Goal: Task Accomplishment & Management: Use online tool/utility

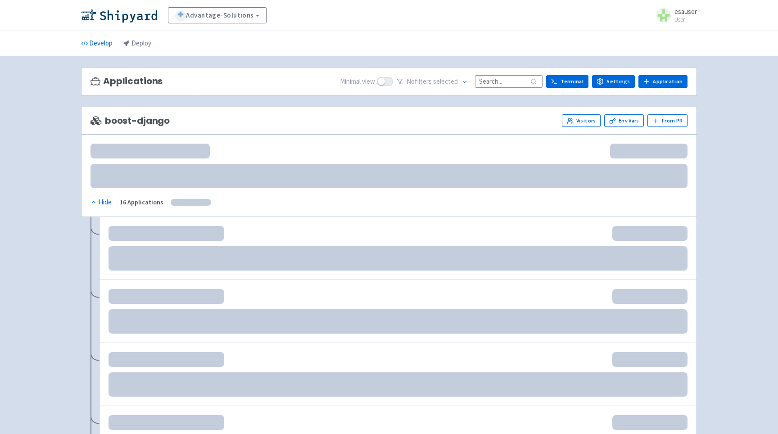
click at [143, 43] on link "Deploy" at bounding box center [137, 43] width 28 height 25
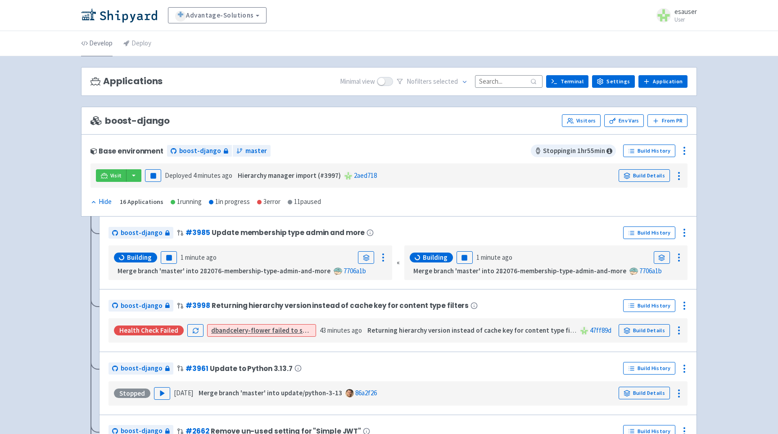
click at [100, 42] on link "Develop" at bounding box center [97, 43] width 32 height 25
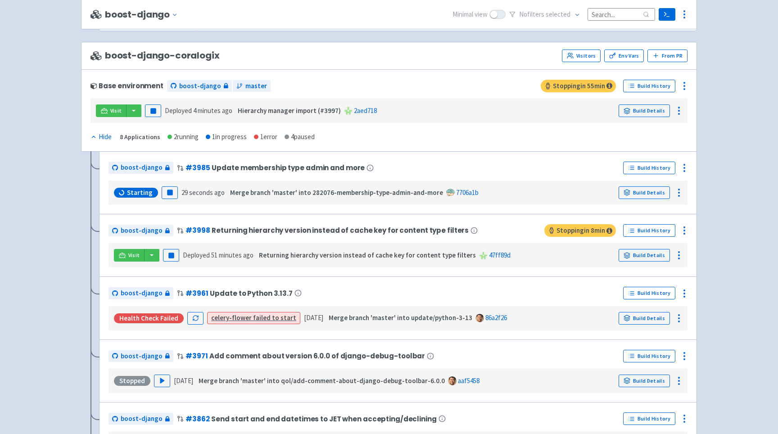
scroll to position [1129, 0]
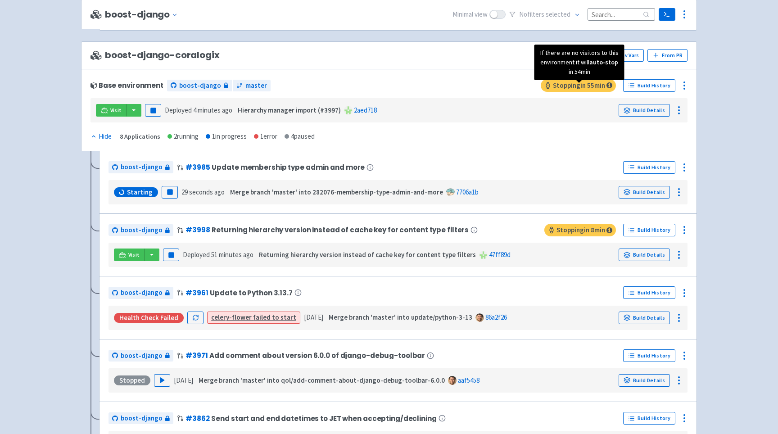
click at [563, 90] on span "Stopping in 55 min" at bounding box center [578, 85] width 75 height 13
drag, startPoint x: 563, startPoint y: 90, endPoint x: 598, endPoint y: 90, distance: 35.1
click at [598, 90] on span "Stopping in 55 min" at bounding box center [578, 85] width 75 height 13
click at [601, 90] on span "Stopping in 55 min" at bounding box center [578, 85] width 75 height 13
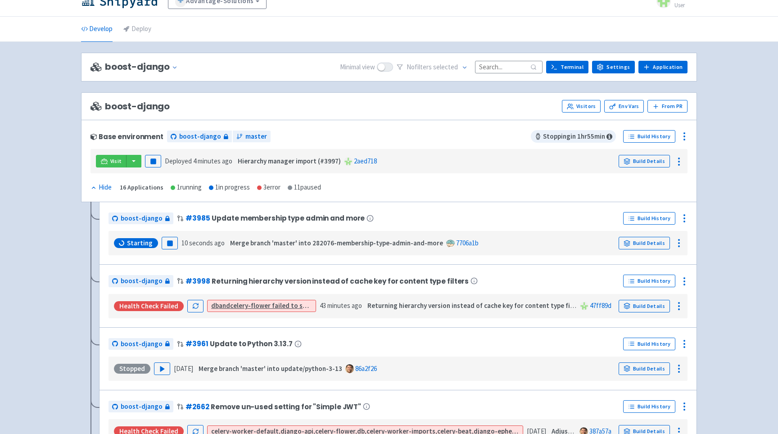
scroll to position [0, 0]
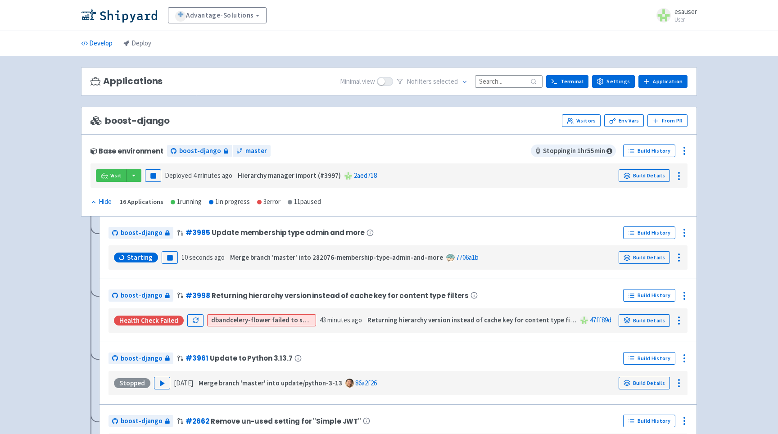
click at [140, 32] on link "Deploy" at bounding box center [137, 43] width 28 height 25
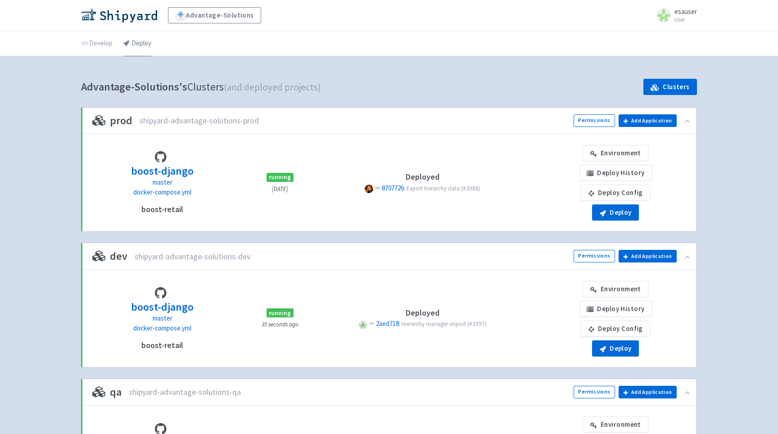
click at [139, 44] on link "Deploy" at bounding box center [137, 43] width 28 height 25
